Goal: Task Accomplishment & Management: Complete application form

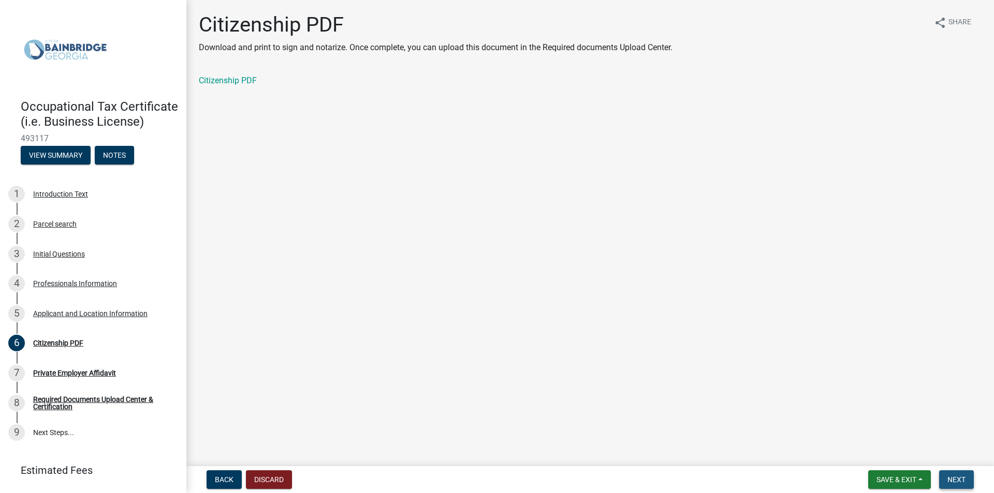
click at [949, 476] on span "Next" at bounding box center [956, 480] width 18 height 8
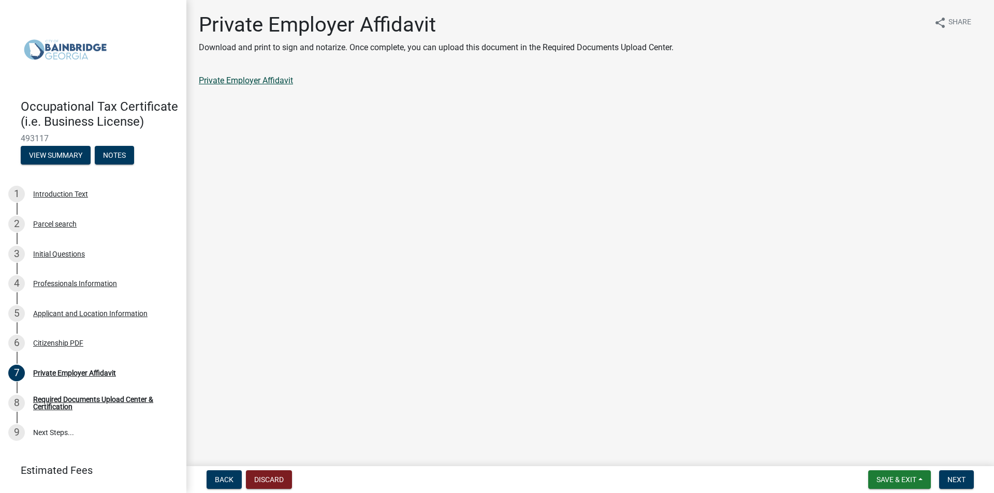
click at [270, 79] on link "Private Employer Affidavit" at bounding box center [246, 81] width 94 height 10
click at [948, 486] on button "Next" at bounding box center [956, 480] width 35 height 19
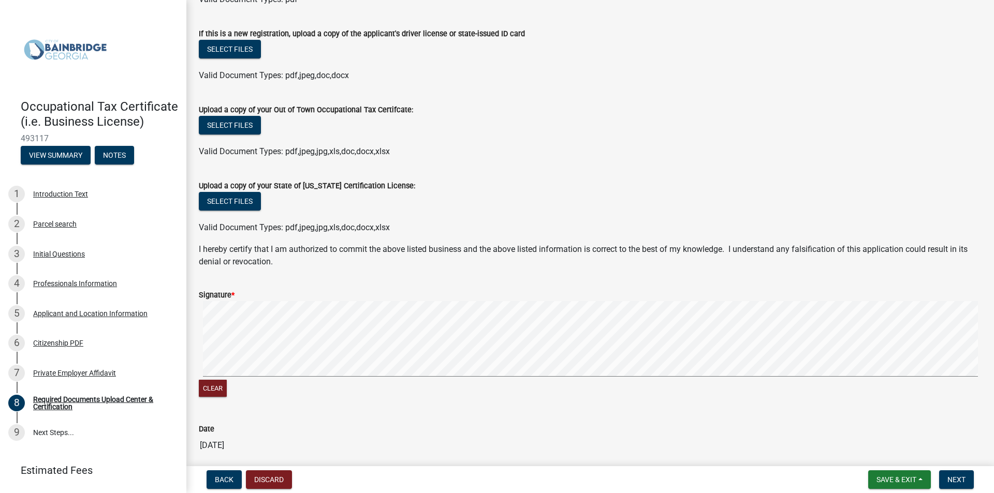
scroll to position [259, 0]
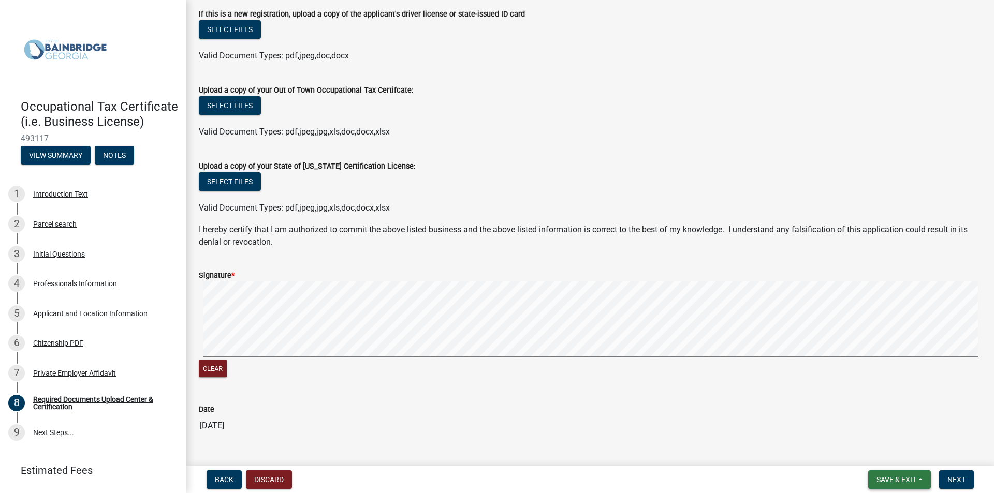
click at [898, 486] on button "Save & Exit" at bounding box center [899, 480] width 63 height 19
click at [877, 448] on button "Save & Exit" at bounding box center [889, 453] width 83 height 25
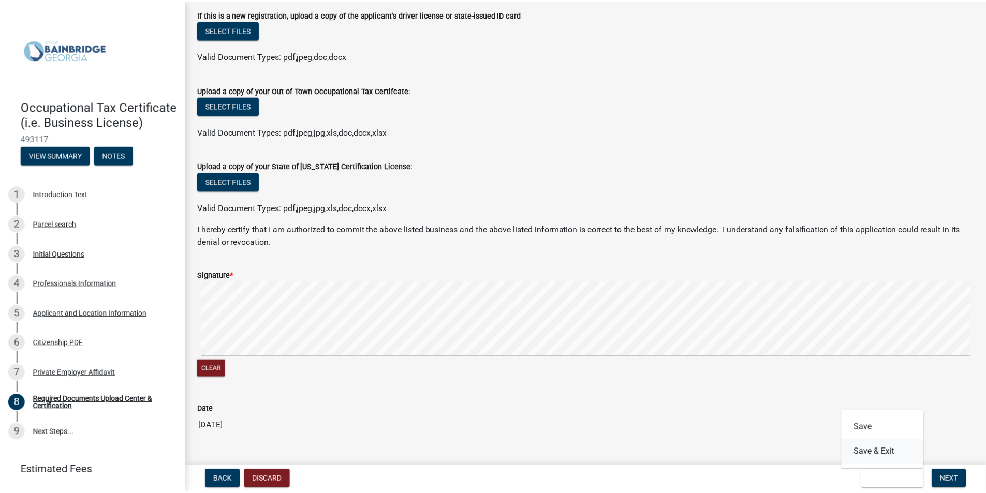
scroll to position [0, 0]
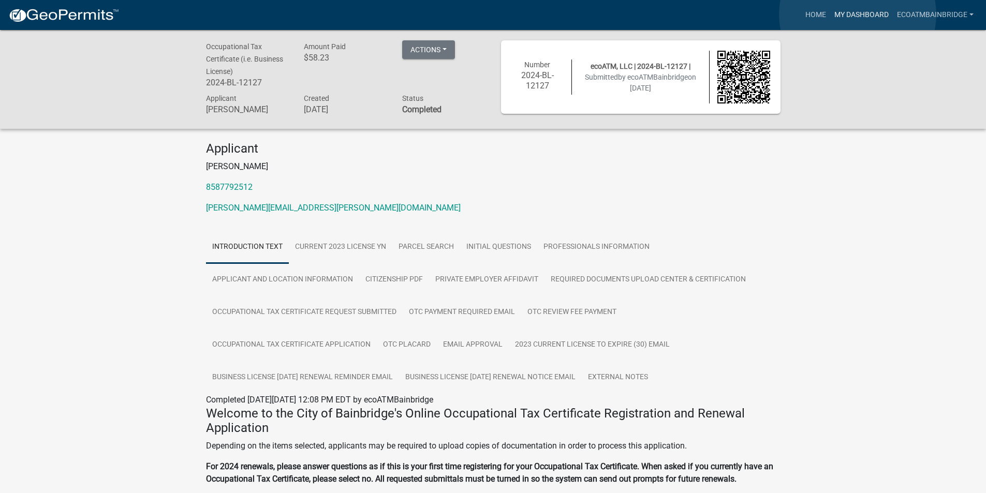
click at [858, 14] on link "My Dashboard" at bounding box center [861, 15] width 63 height 20
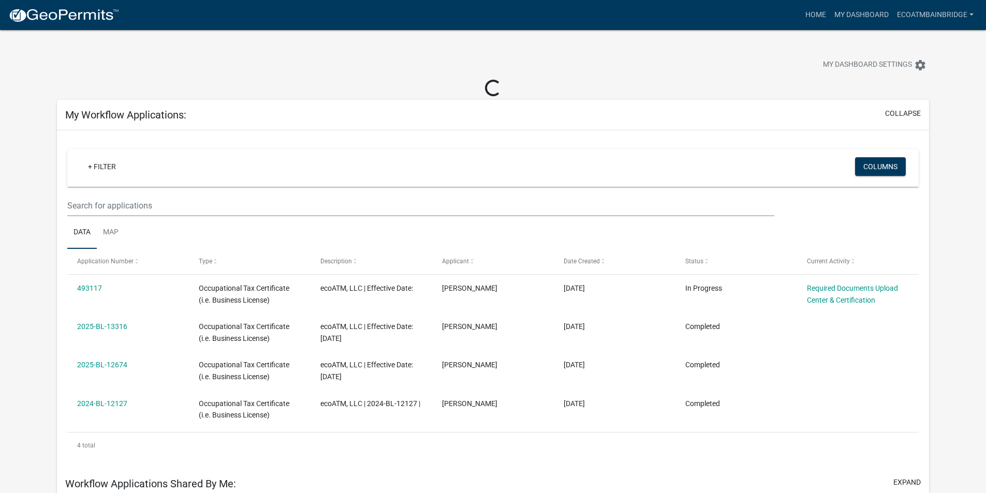
scroll to position [52, 0]
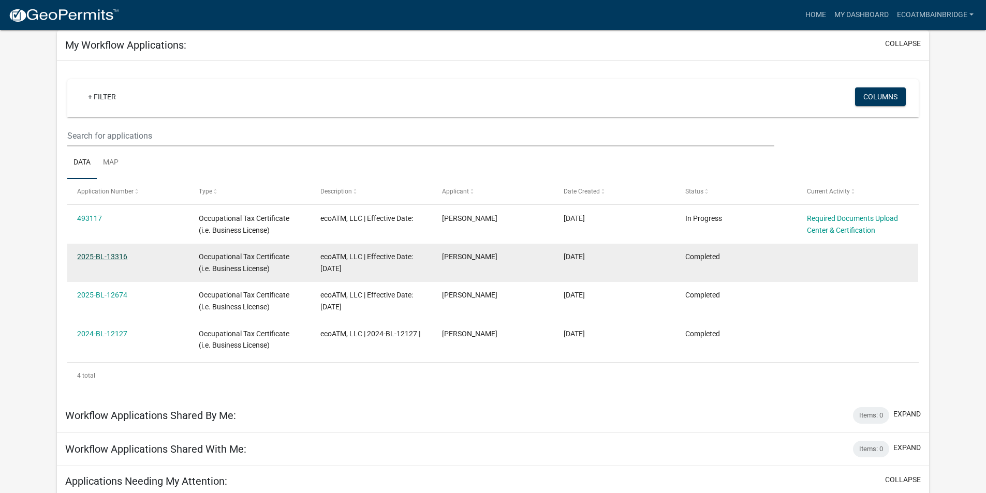
click at [118, 254] on link "2025-BL-13316" at bounding box center [102, 257] width 50 height 8
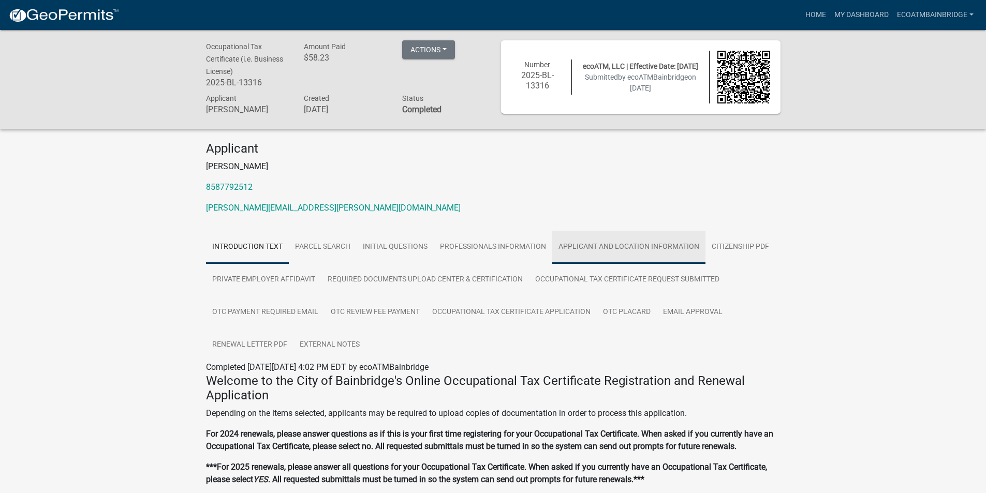
click at [602, 252] on link "Applicant and Location Information" at bounding box center [628, 247] width 153 height 33
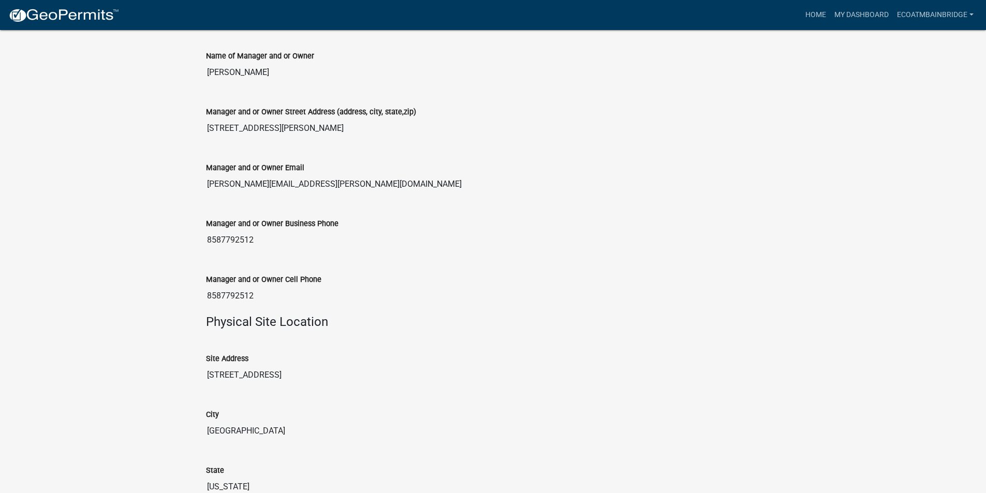
scroll to position [858, 0]
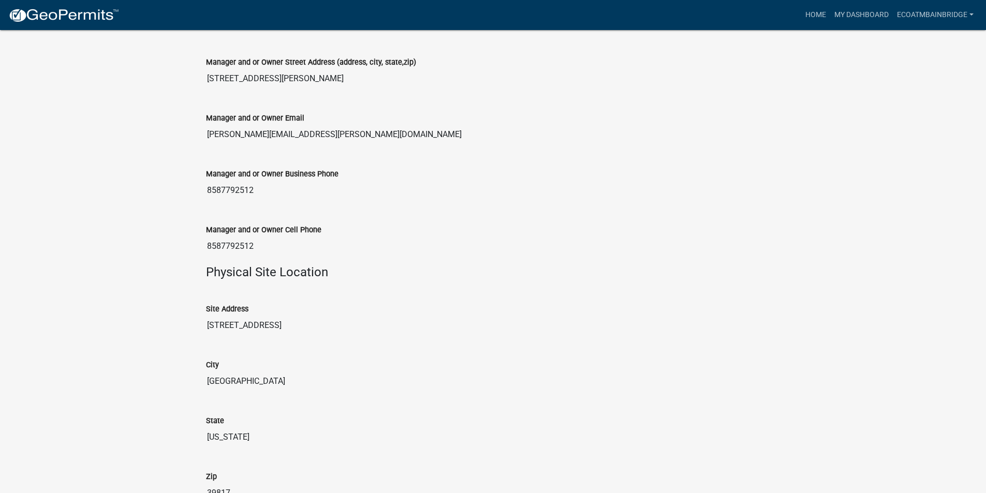
click at [221, 327] on input "[STREET_ADDRESS]" at bounding box center [493, 325] width 575 height 21
drag, startPoint x: 221, startPoint y: 327, endPoint x: 288, endPoint y: 320, distance: 68.1
click at [288, 320] on input "[STREET_ADDRESS]" at bounding box center [493, 325] width 575 height 21
drag, startPoint x: 285, startPoint y: 324, endPoint x: 292, endPoint y: 330, distance: 9.6
click at [292, 330] on input "[STREET_ADDRESS]" at bounding box center [493, 325] width 575 height 21
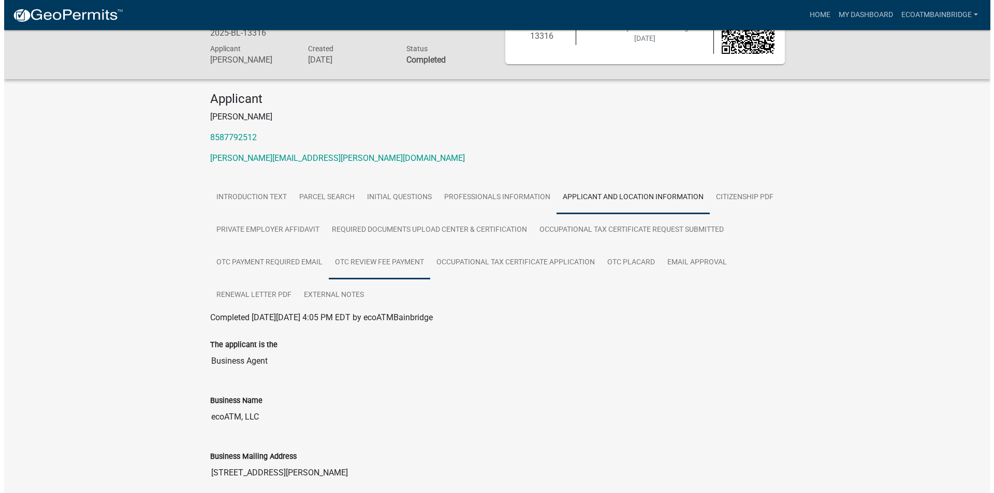
scroll to position [0, 0]
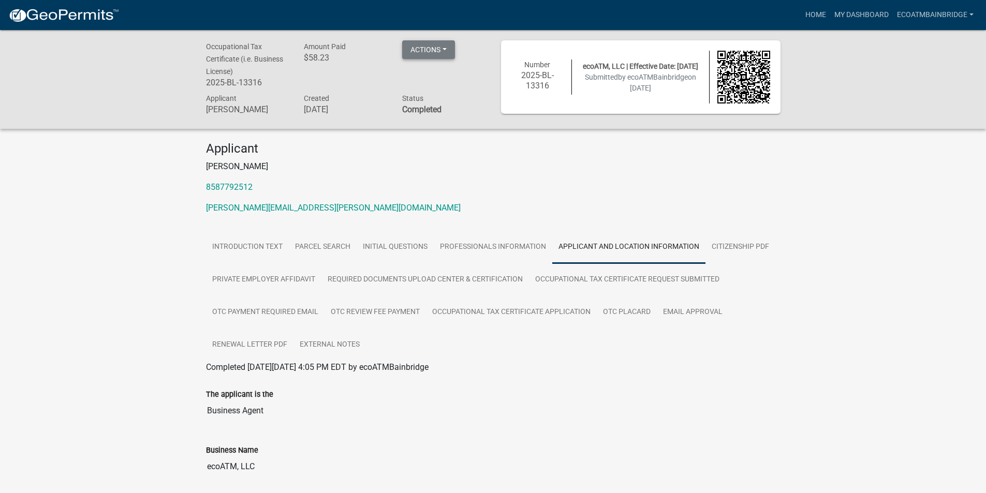
click at [428, 45] on button "Actions" at bounding box center [428, 49] width 53 height 19
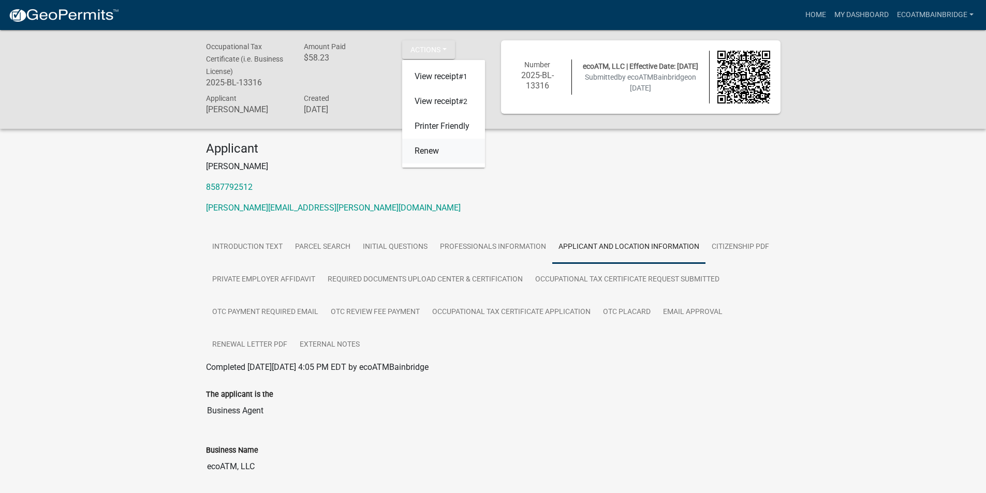
click at [439, 148] on link "Renew" at bounding box center [443, 151] width 83 height 25
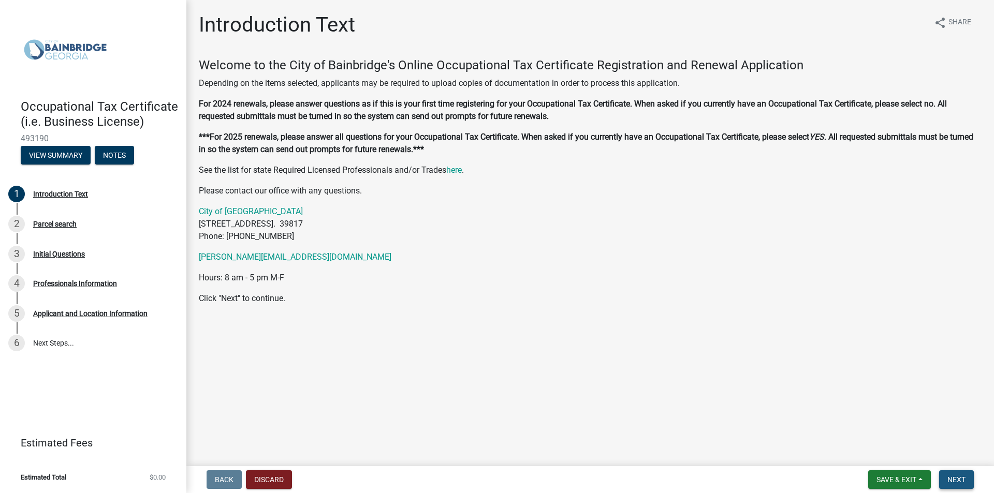
click at [956, 473] on button "Next" at bounding box center [956, 480] width 35 height 19
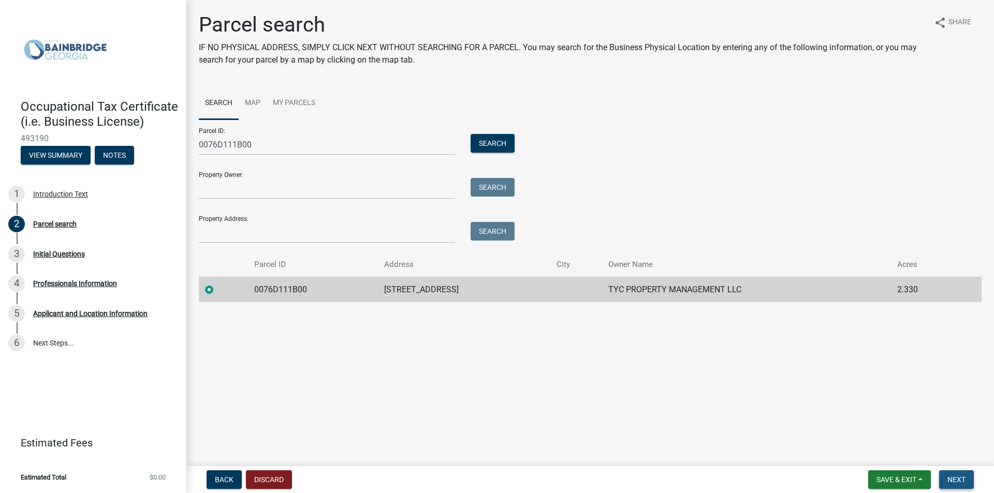
click at [960, 487] on button "Next" at bounding box center [956, 480] width 35 height 19
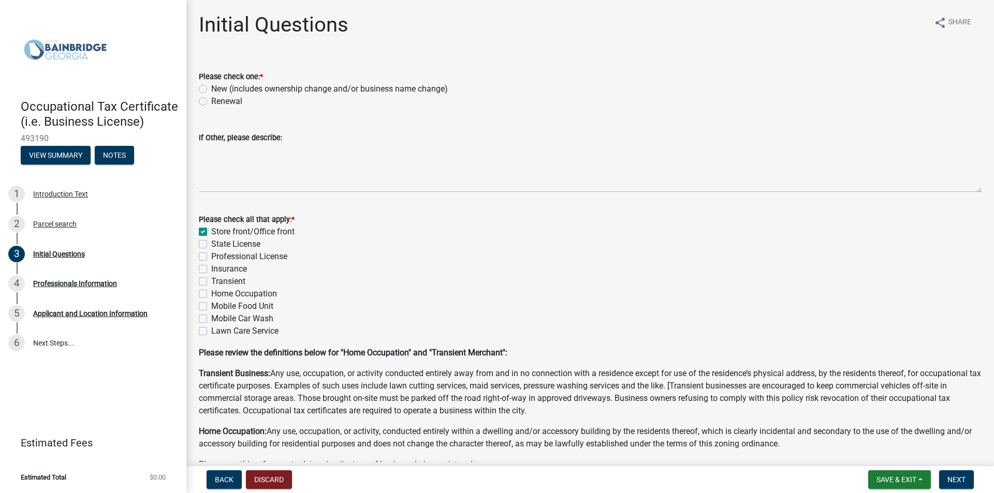
click at [227, 95] on label "Renewal" at bounding box center [226, 101] width 31 height 12
click at [218, 95] on input "Renewal" at bounding box center [214, 98] width 7 height 7
radio input "true"
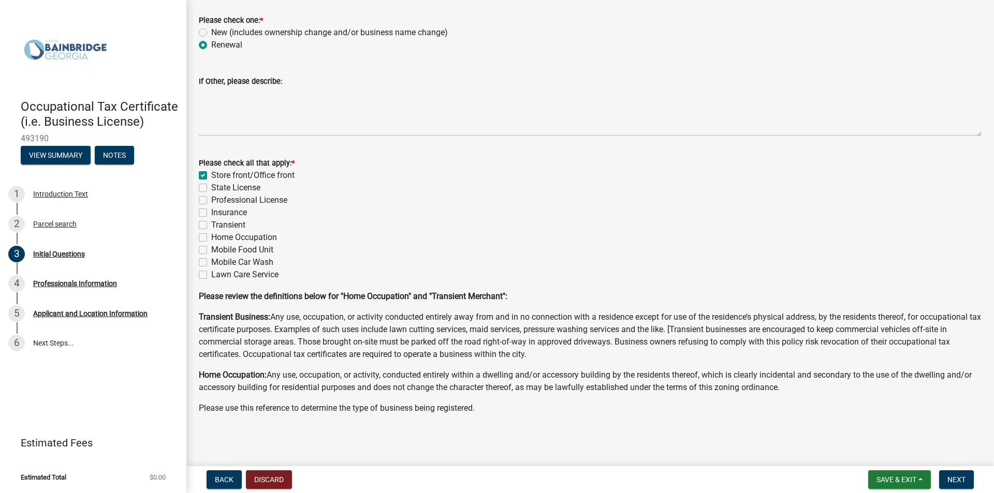
scroll to position [57, 0]
click at [968, 475] on button "Next" at bounding box center [956, 480] width 35 height 19
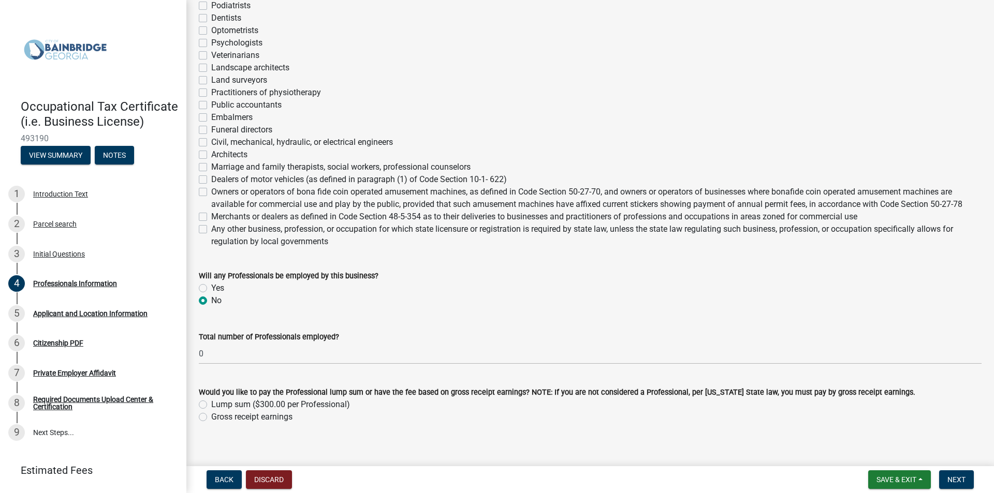
scroll to position [320, 0]
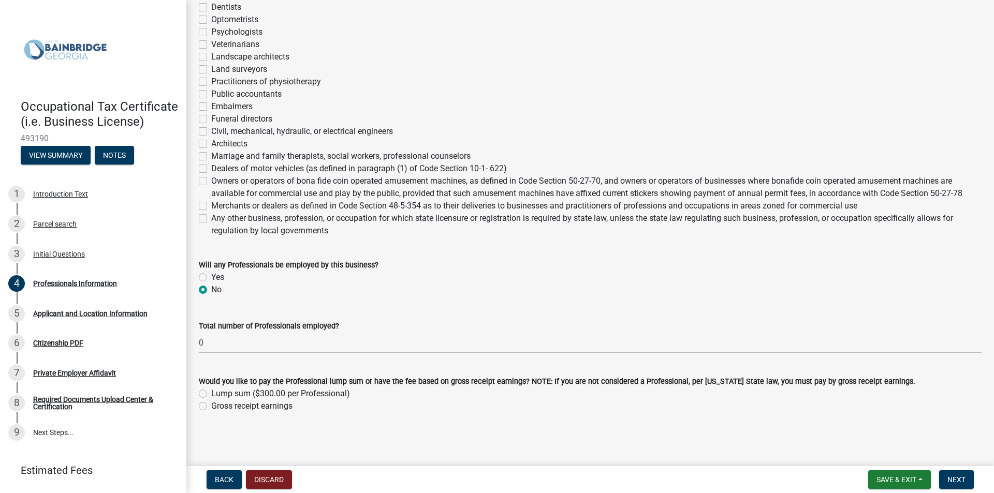
click at [290, 406] on label "Gross receipt earnings" at bounding box center [251, 406] width 81 height 12
click at [218, 406] on input "Gross receipt earnings" at bounding box center [214, 403] width 7 height 7
radio input "true"
click at [951, 480] on span "Next" at bounding box center [956, 480] width 18 height 8
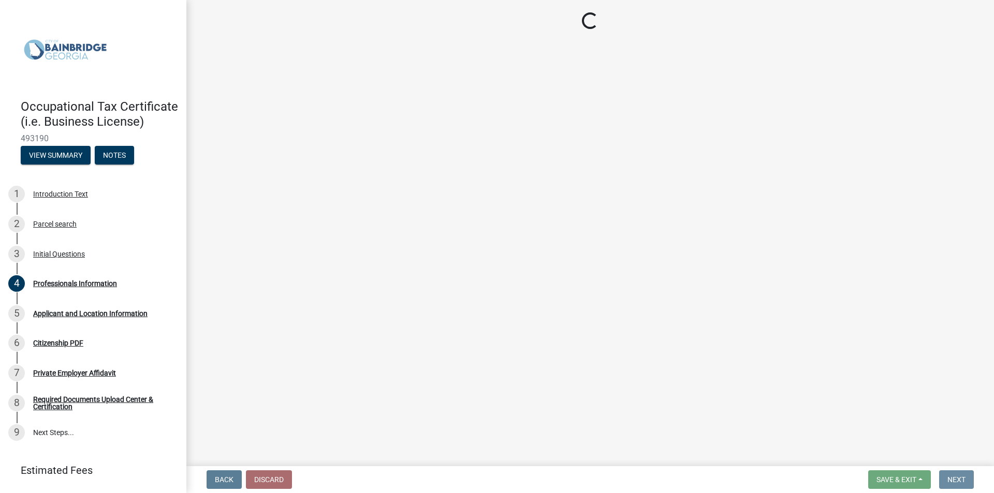
scroll to position [0, 0]
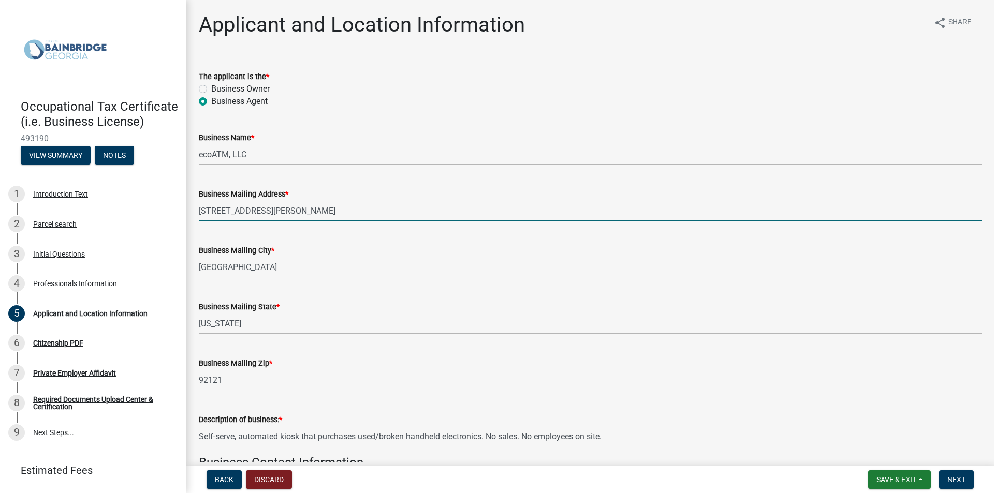
click at [292, 206] on input "[STREET_ADDRESS][PERSON_NAME]" at bounding box center [590, 210] width 783 height 21
type input "[STREET_ADDRESS]"
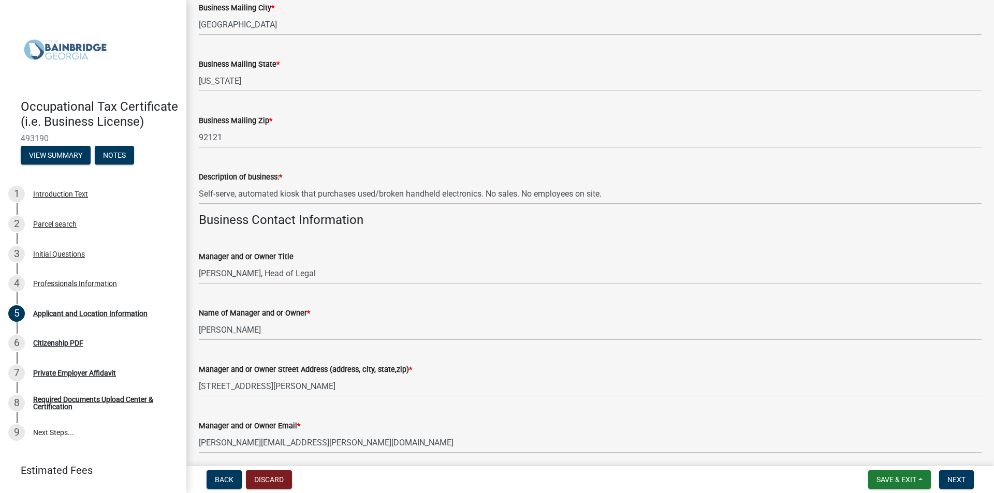
scroll to position [259, 0]
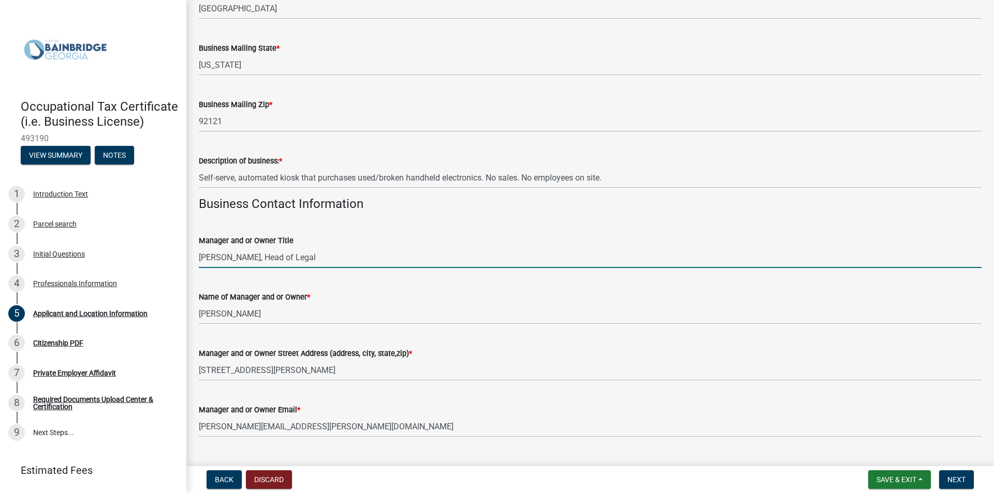
click at [255, 254] on input "[PERSON_NAME], Head of Legal" at bounding box center [590, 257] width 783 height 21
type input "[PERSON_NAME], Regulatory Operations Counsel"
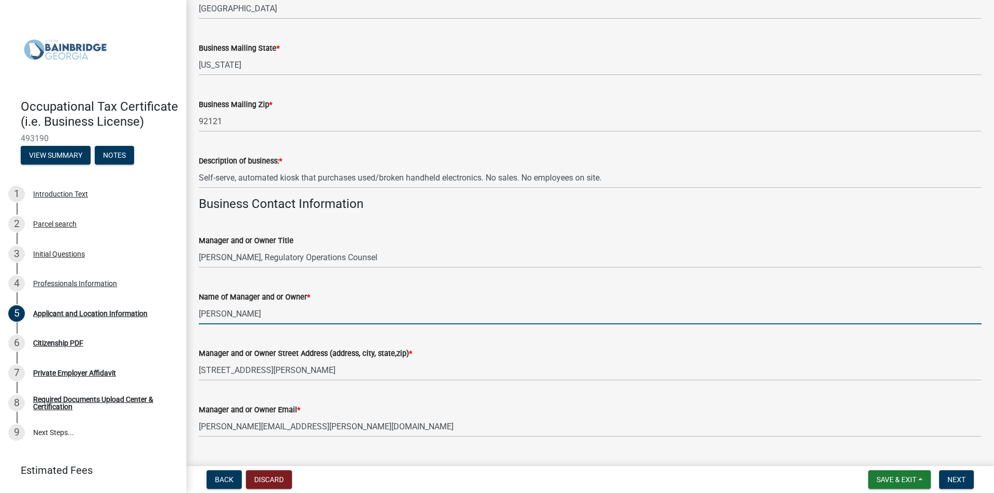
click at [303, 313] on input "[PERSON_NAME]" at bounding box center [590, 313] width 783 height 21
type input "[PERSON_NAME]"
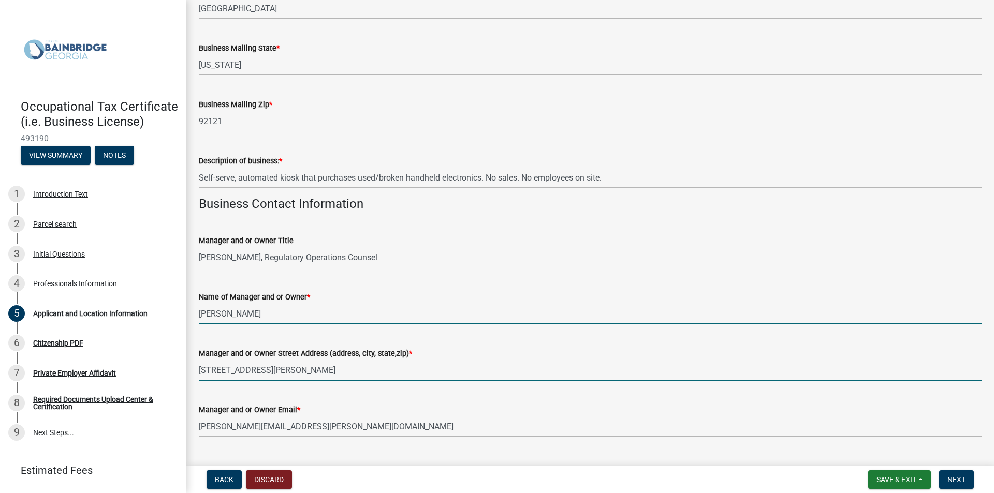
click at [262, 364] on input "[STREET_ADDRESS][PERSON_NAME]" at bounding box center [590, 370] width 783 height 21
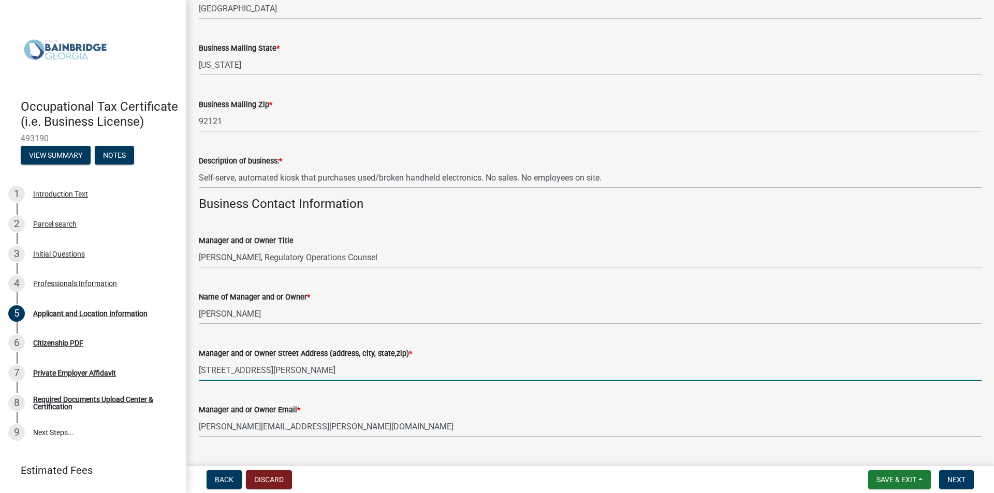
click at [262, 364] on input "[STREET_ADDRESS][PERSON_NAME]" at bounding box center [590, 370] width 783 height 21
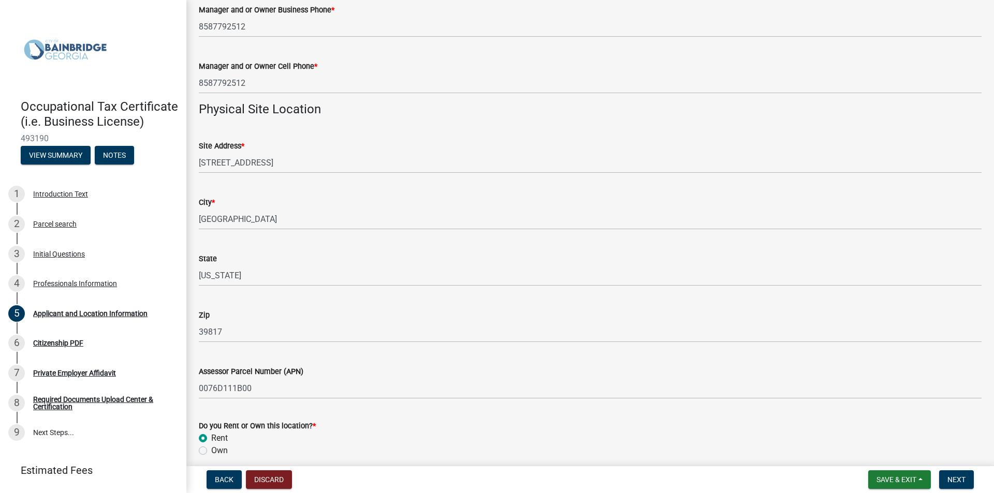
scroll to position [725, 0]
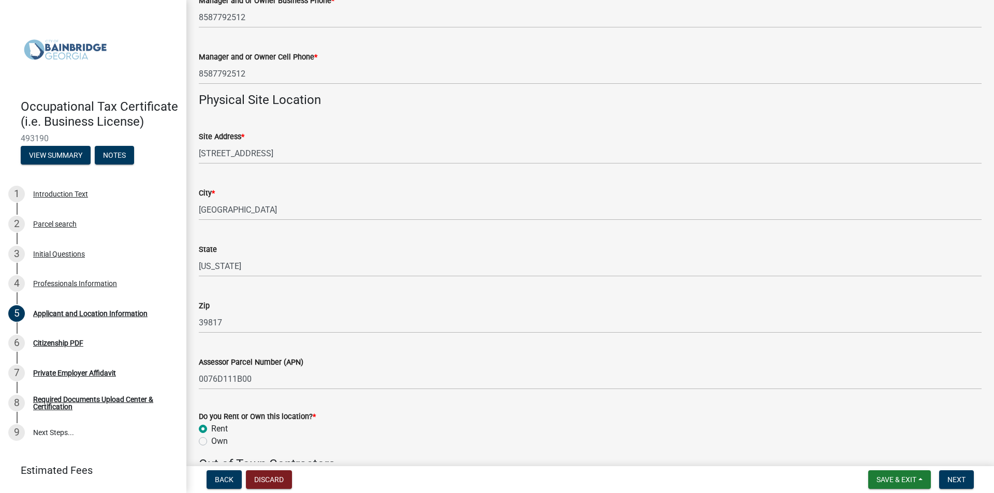
type input "[STREET_ADDRESS]"
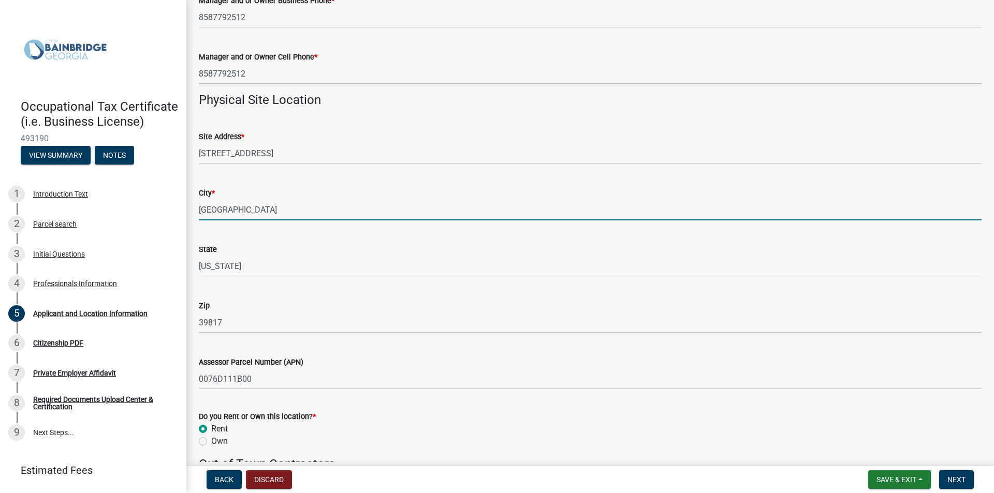
click at [214, 210] on input "[GEOGRAPHIC_DATA]" at bounding box center [590, 209] width 783 height 21
type input "Bainbridge"
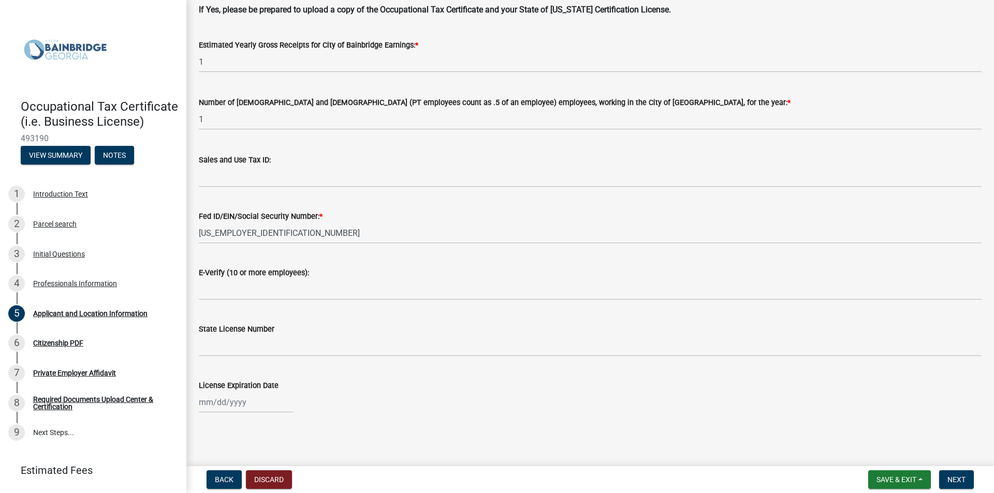
scroll to position [1260, 0]
type input "GA"
click at [958, 480] on span "Next" at bounding box center [956, 480] width 18 height 8
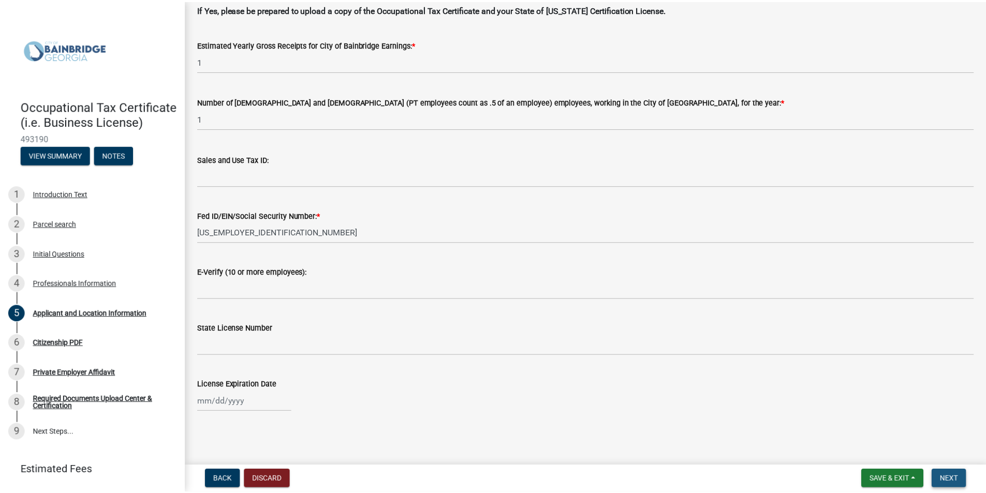
scroll to position [0, 0]
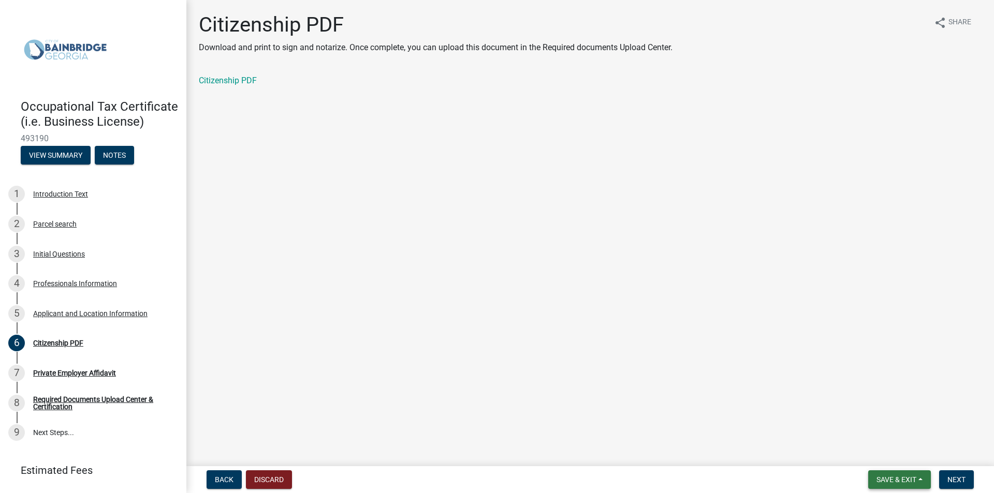
click at [921, 480] on button "Save & Exit" at bounding box center [899, 480] width 63 height 19
click at [889, 455] on button "Save & Exit" at bounding box center [889, 453] width 83 height 25
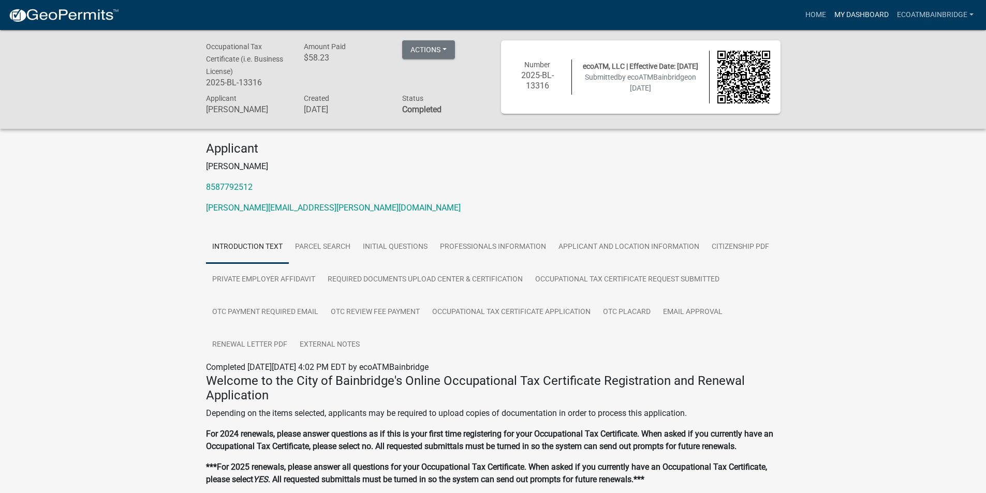
click at [867, 22] on link "My Dashboard" at bounding box center [861, 15] width 63 height 20
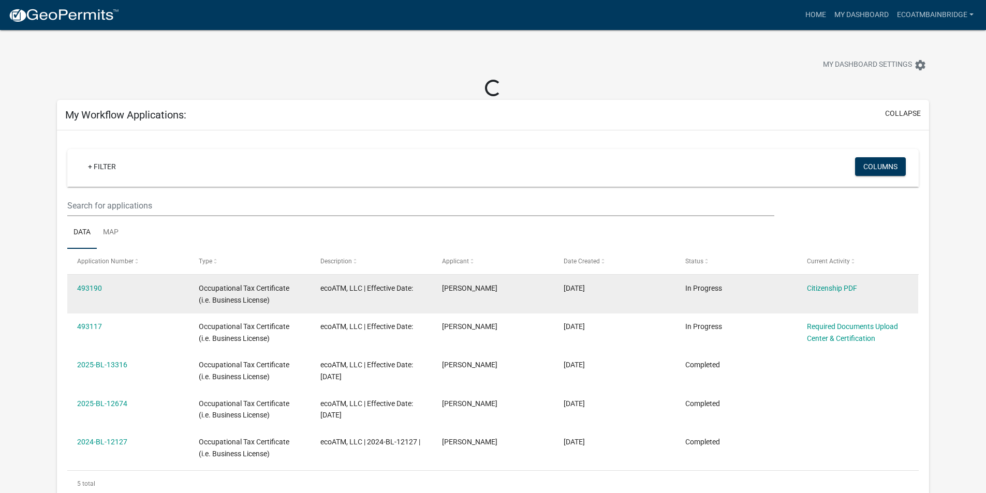
scroll to position [52, 0]
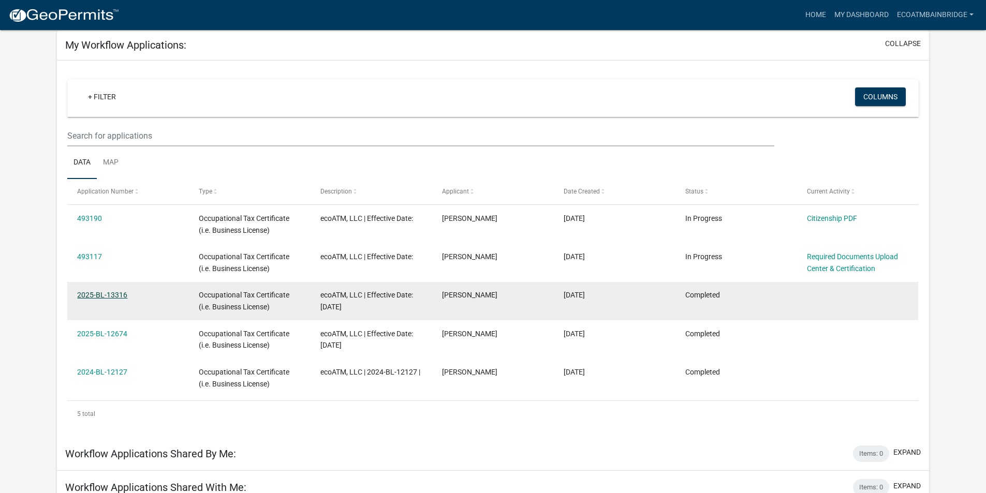
click at [106, 297] on link "2025-BL-13316" at bounding box center [102, 295] width 50 height 8
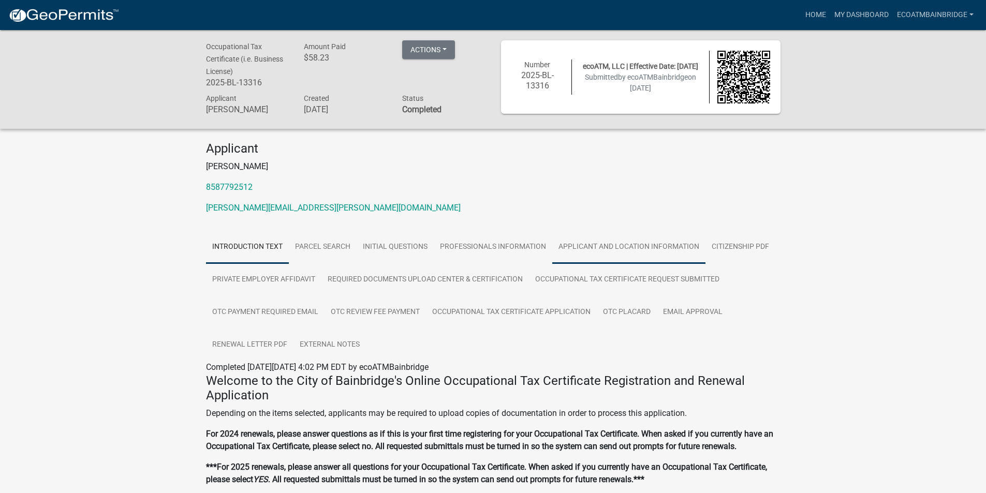
click at [652, 253] on link "Applicant and Location Information" at bounding box center [628, 247] width 153 height 33
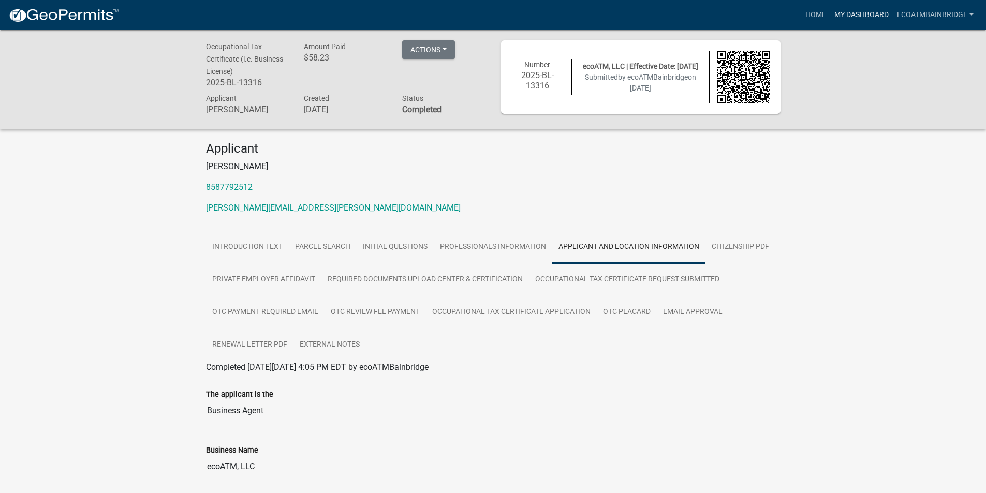
click at [834, 15] on link "My Dashboard" at bounding box center [861, 15] width 63 height 20
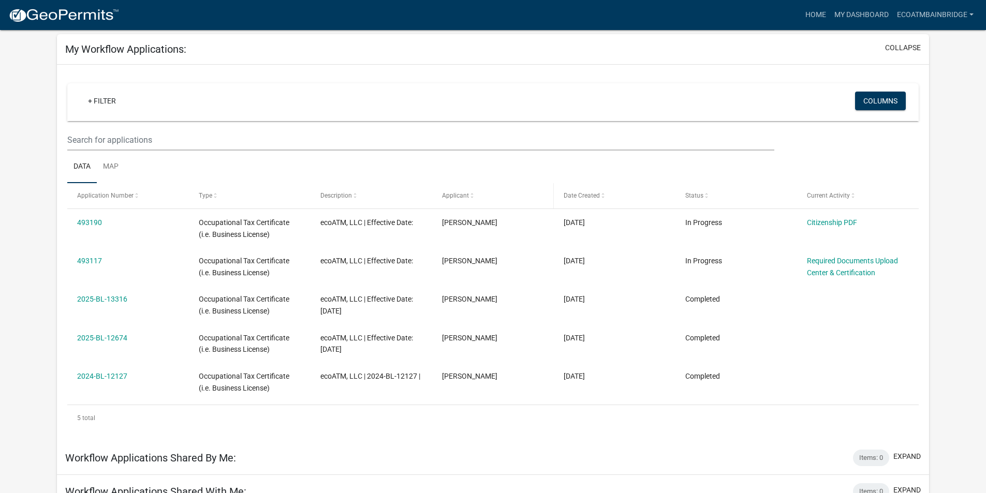
scroll to position [104, 0]
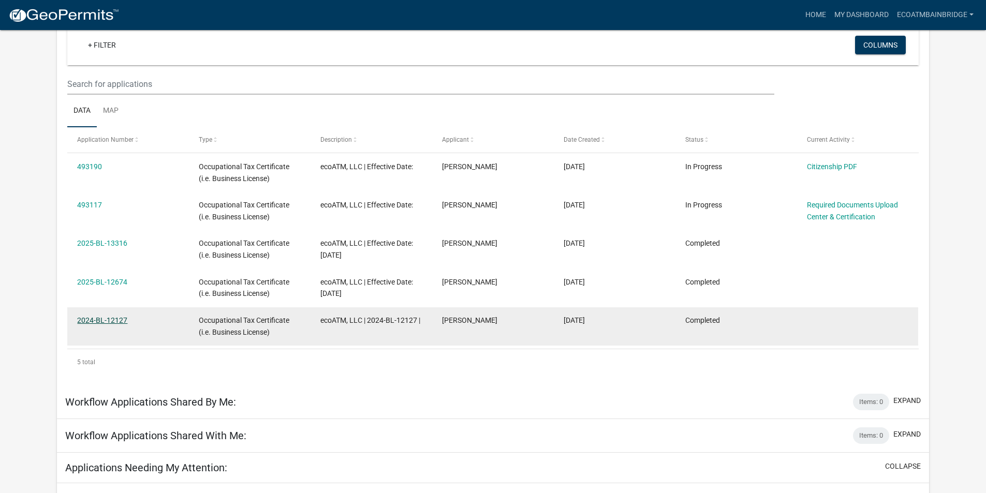
click at [122, 324] on link "2024-BL-12127" at bounding box center [102, 320] width 50 height 8
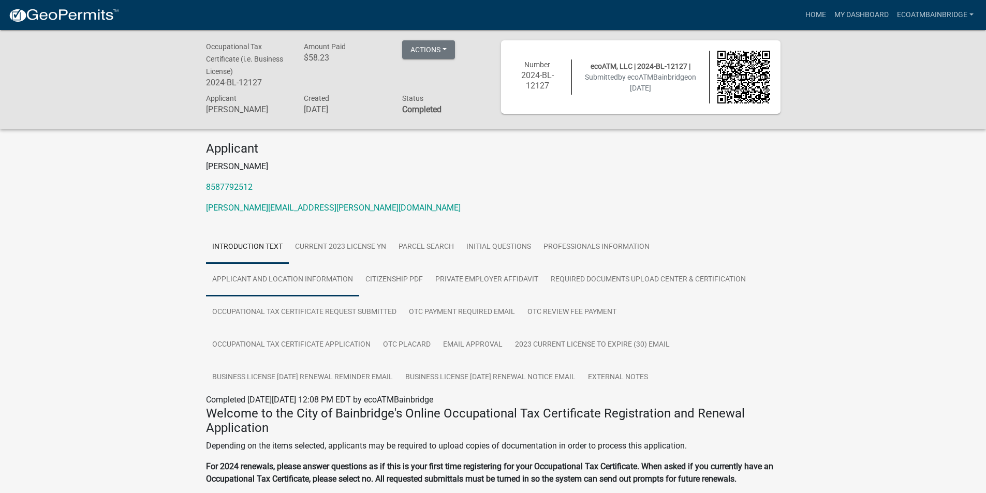
click at [328, 282] on link "Applicant and Location Information" at bounding box center [282, 279] width 153 height 33
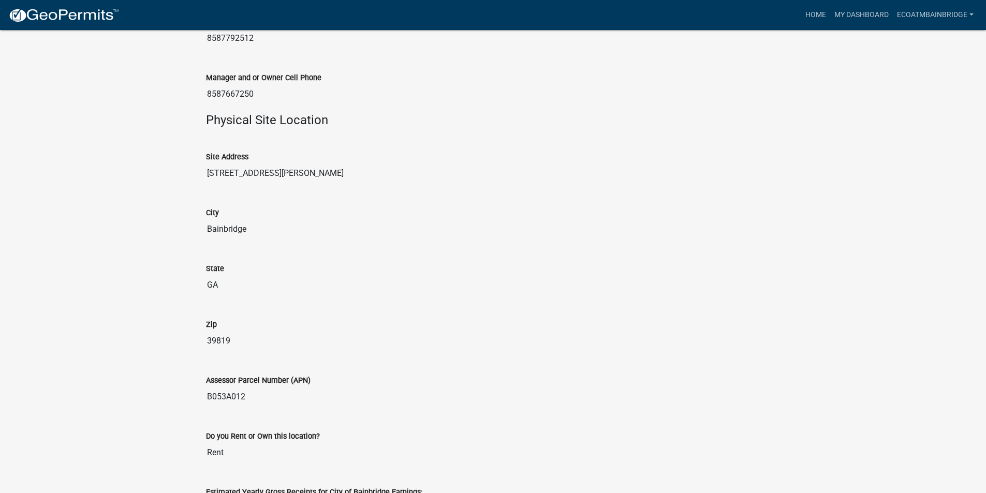
scroll to position [910, 0]
